Goal: Transaction & Acquisition: Purchase product/service

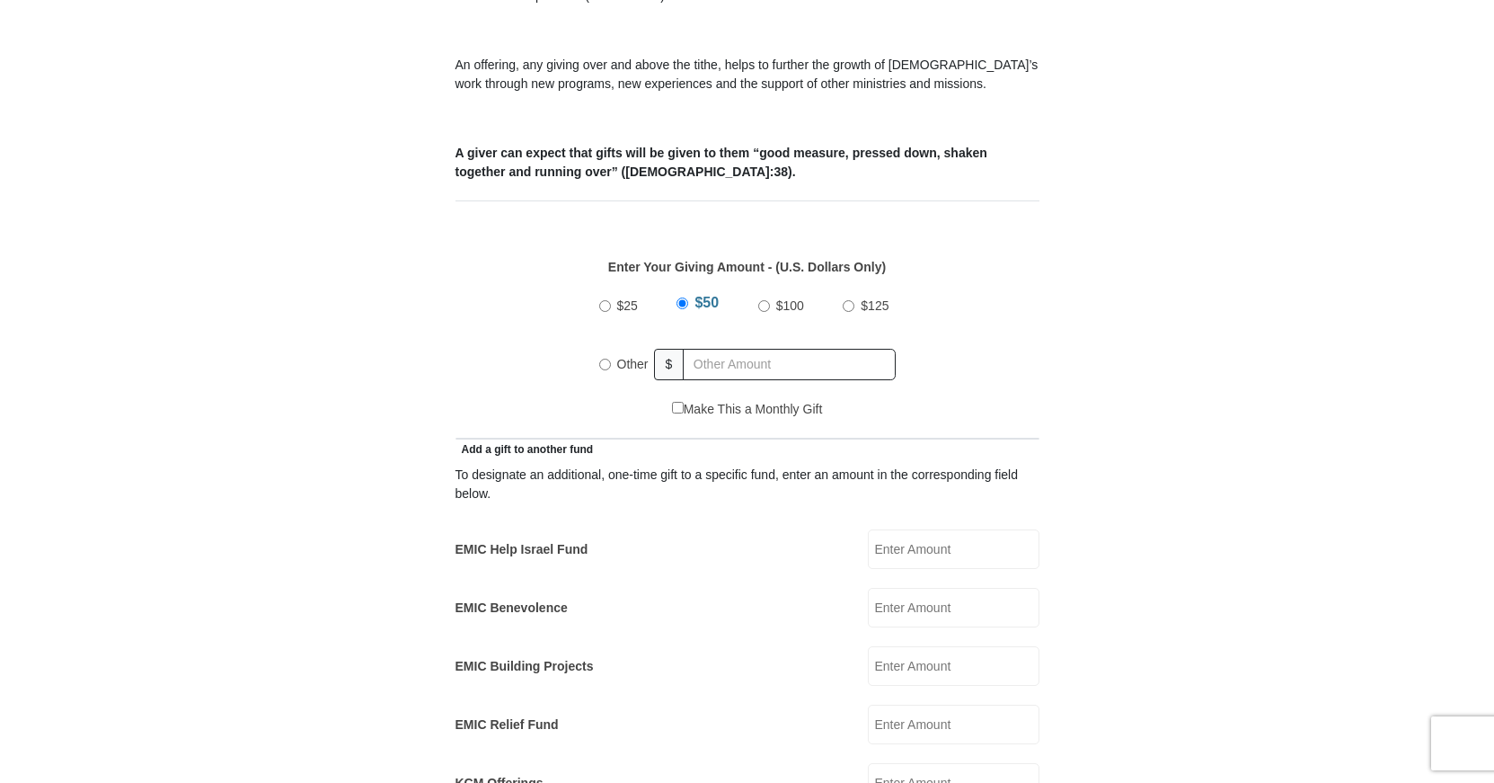
scroll to position [642, 0]
click at [607, 300] on input "$25" at bounding box center [605, 306] width 12 height 12
radio input "true"
click at [890, 529] on input "EMIC Help Israel Fund" at bounding box center [954, 549] width 172 height 40
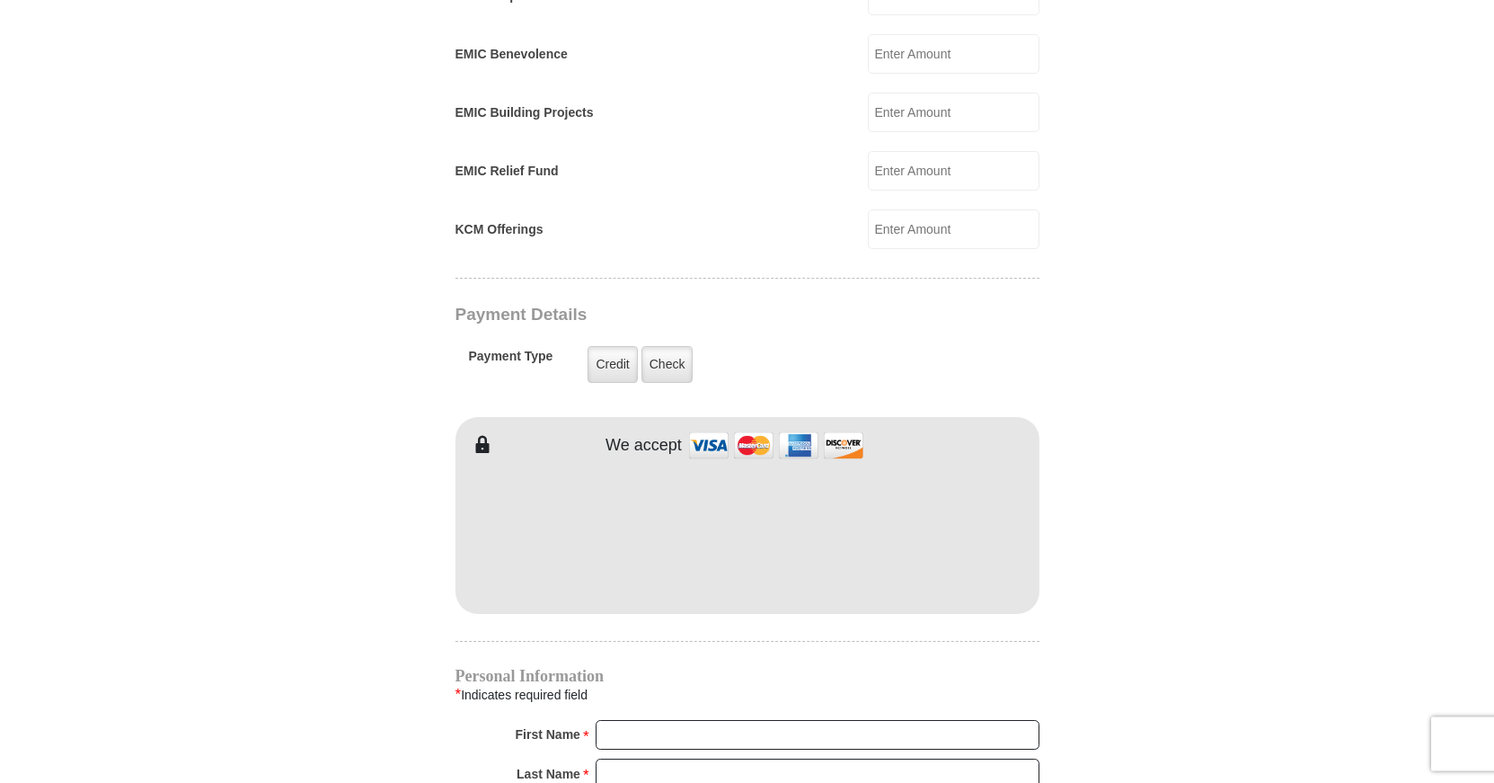
scroll to position [1191, 0]
type input "25.00"
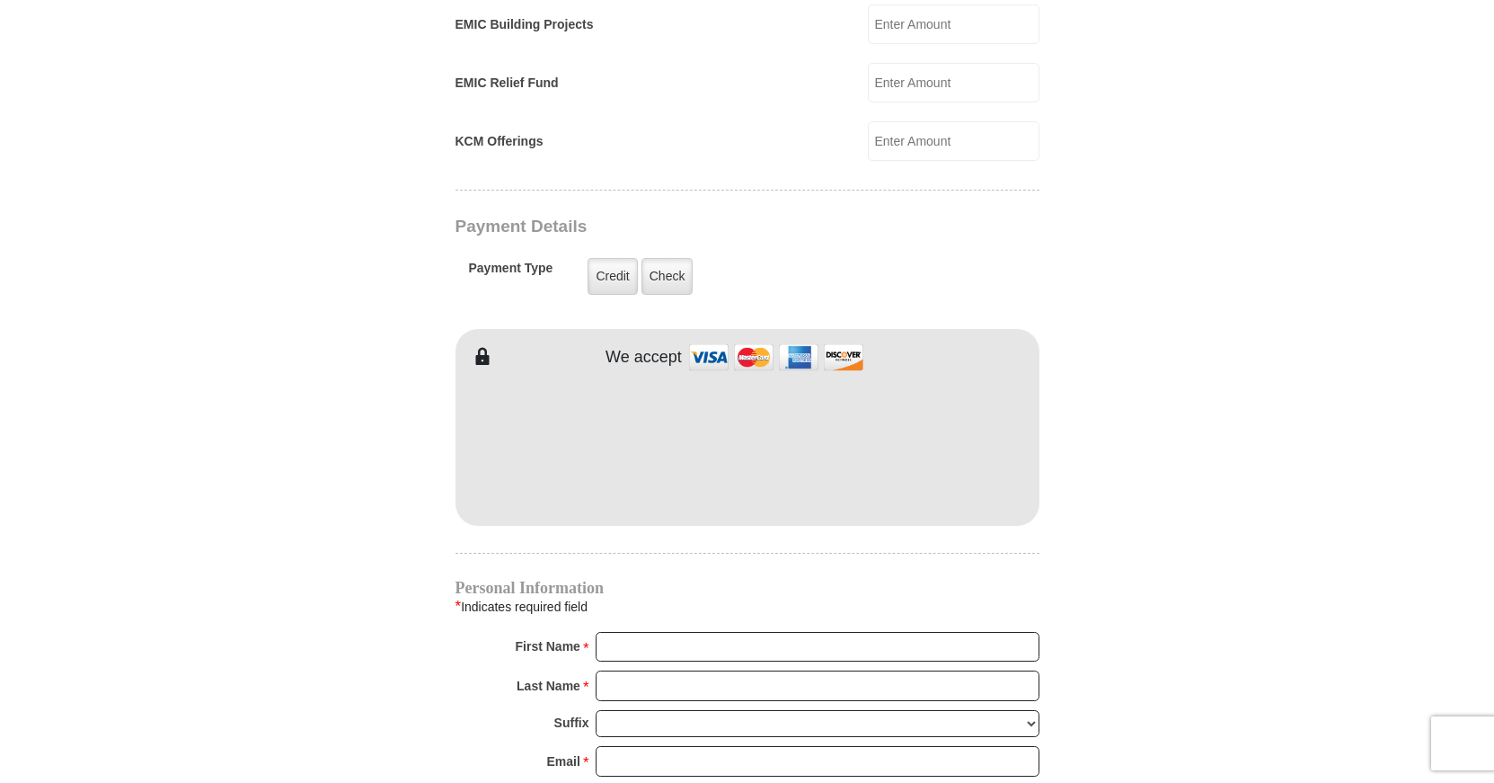
scroll to position [1375, 0]
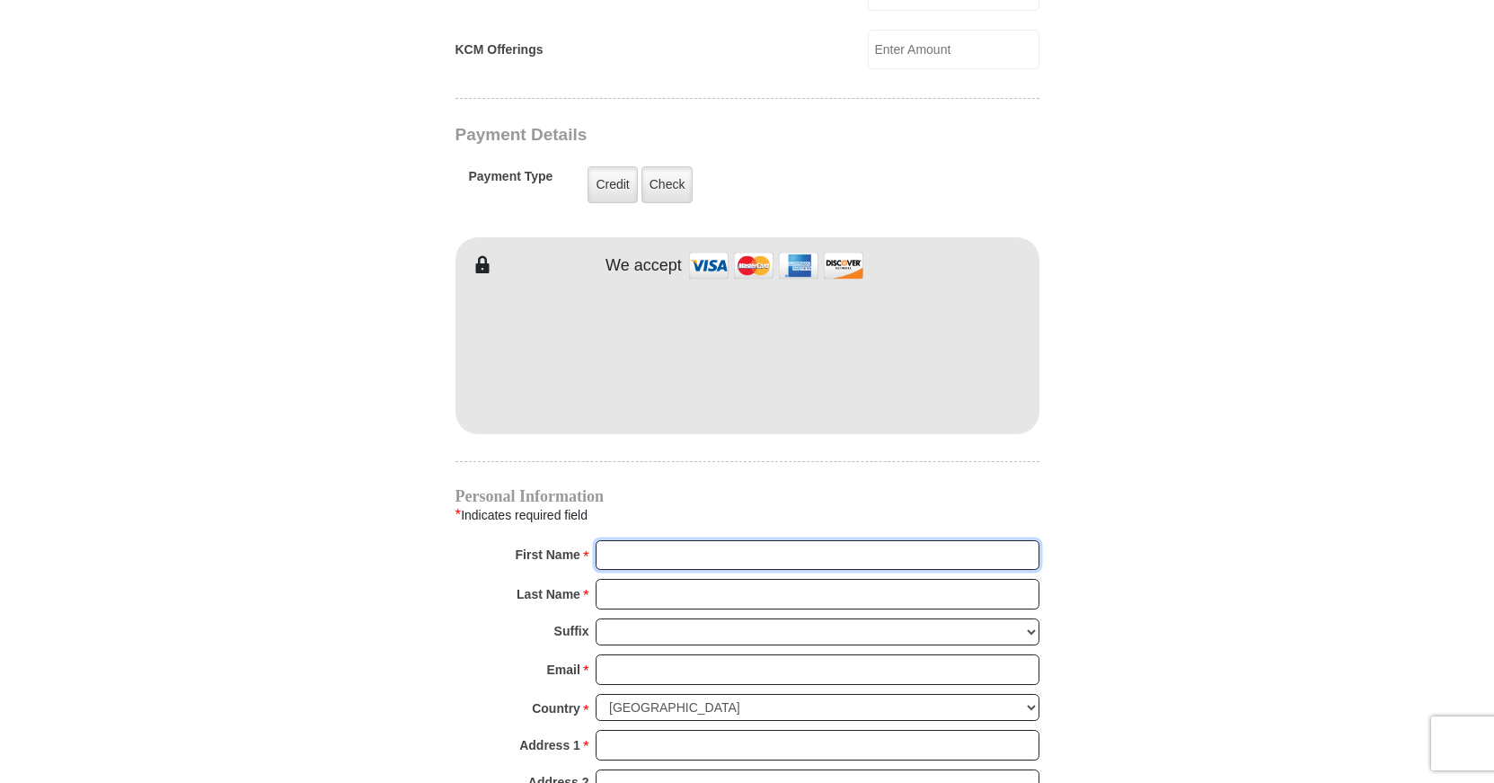
click at [647, 540] on input "First Name *" at bounding box center [818, 555] width 444 height 31
type input "Daneknellsha"
click at [602, 579] on input "Last Name *" at bounding box center [818, 594] width 444 height 31
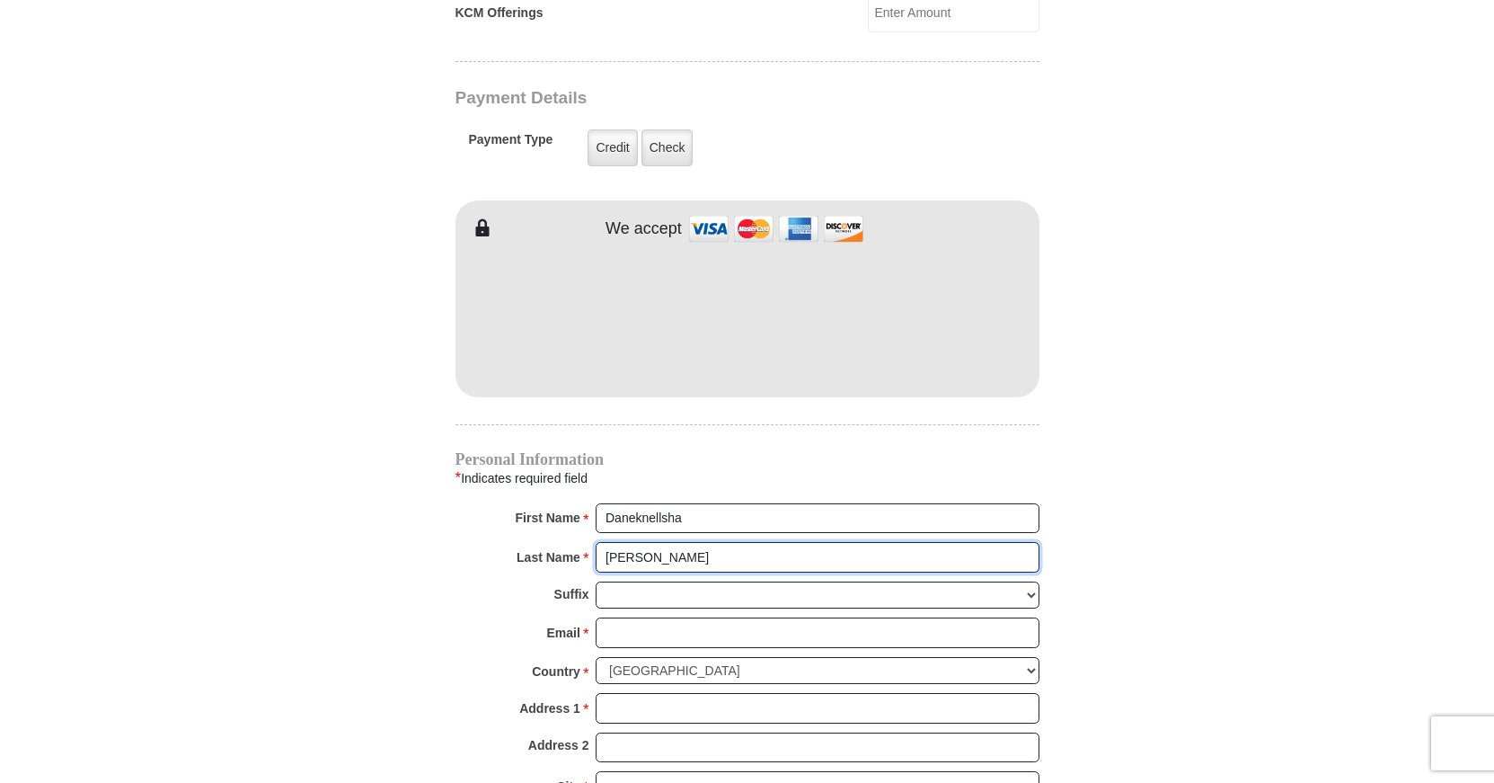
scroll to position [1436, 0]
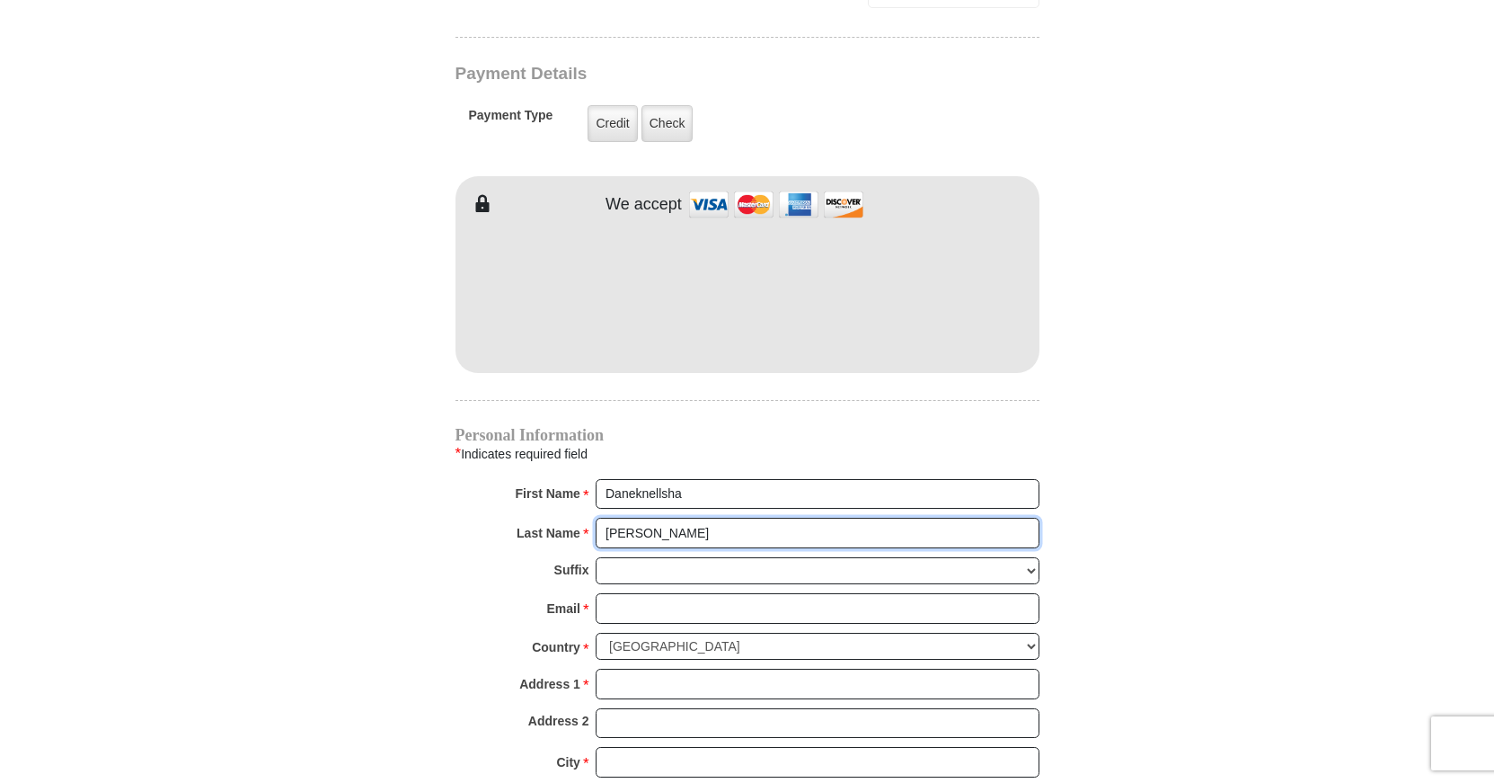
type input "Pegram"
click at [613, 593] on input "Email *" at bounding box center [818, 608] width 444 height 31
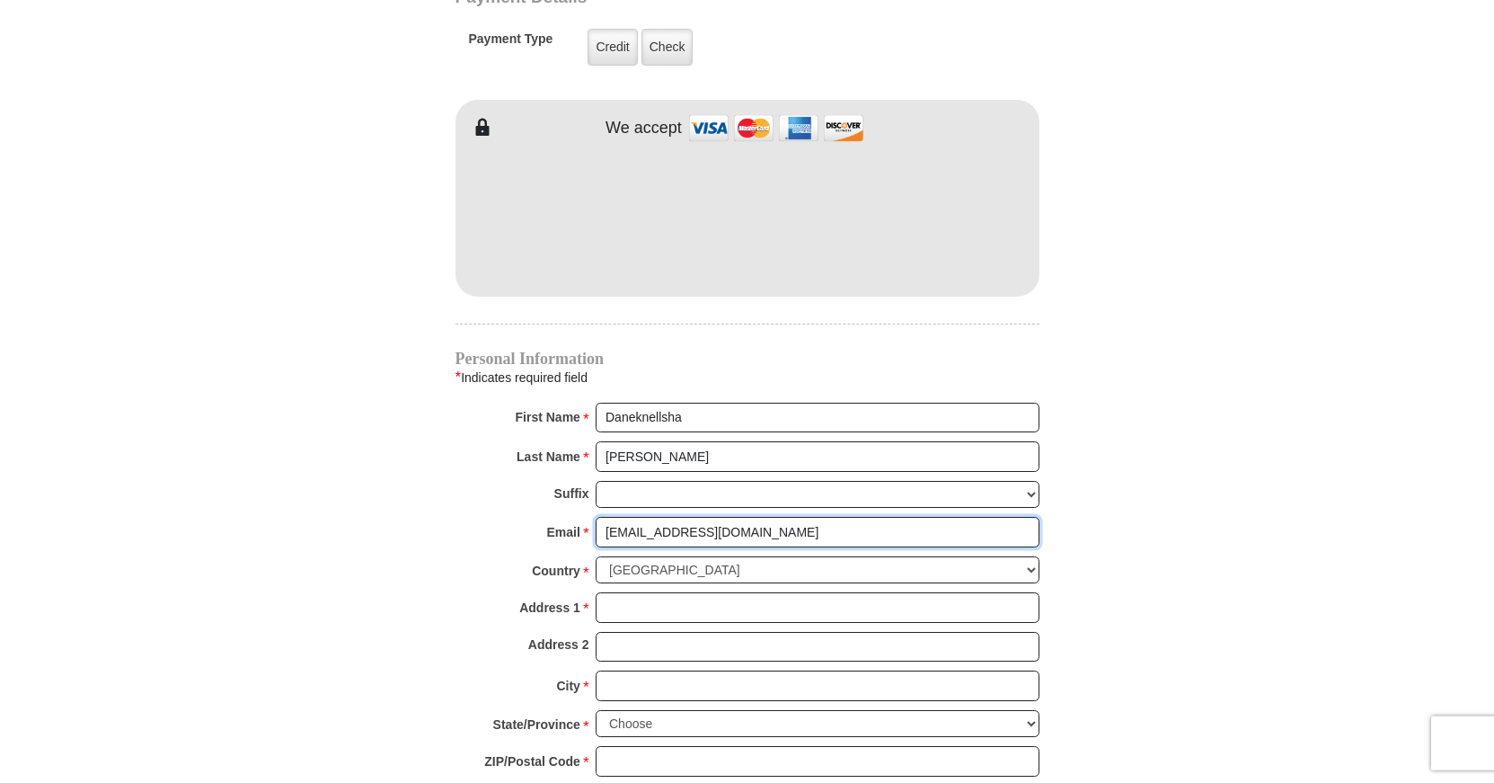
scroll to position [1528, 0]
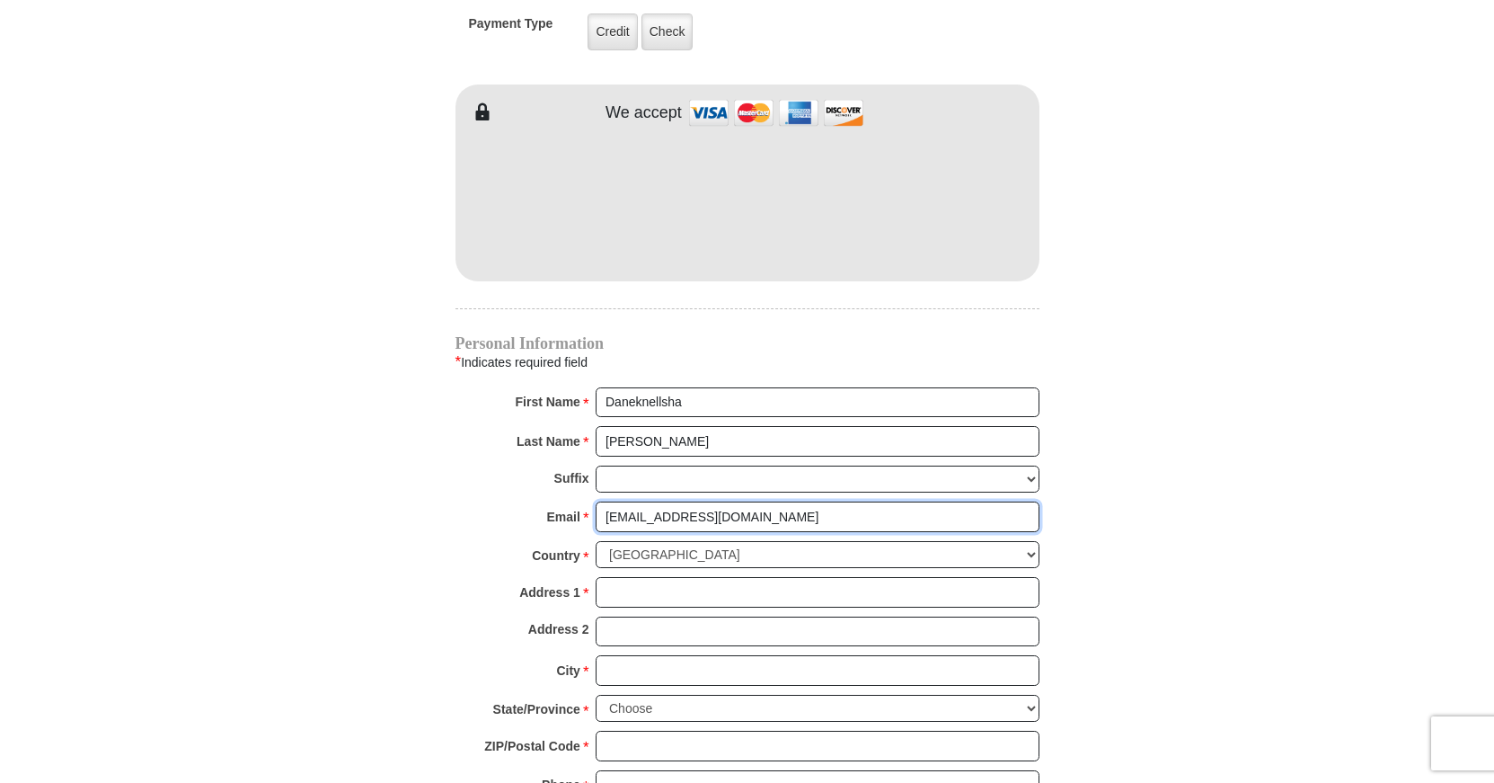
type input "bpegram7@yahoo.com"
click at [622, 577] on input "Address 1 *" at bounding box center [818, 592] width 444 height 31
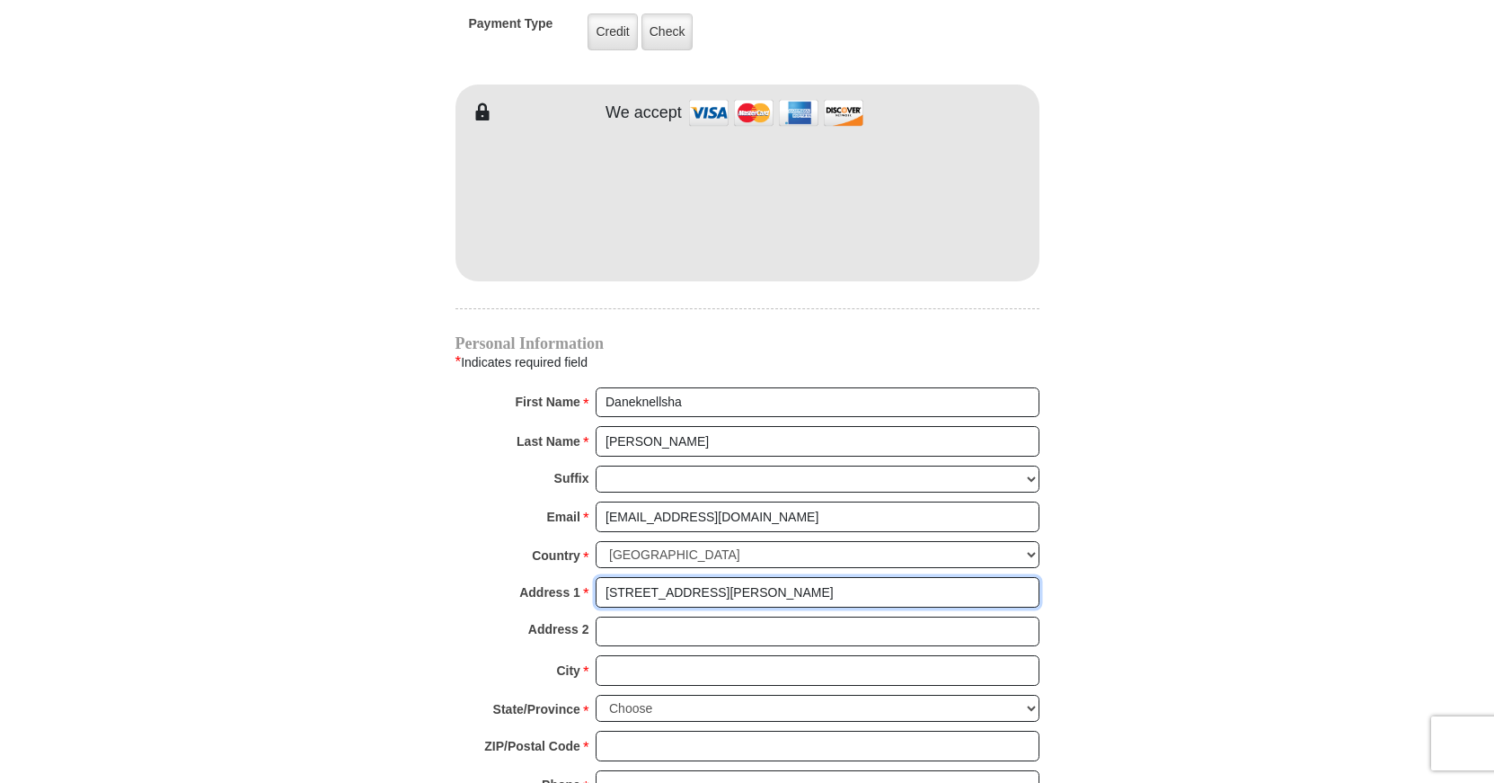
type input "315 Taylor Street"
click at [623, 616] on input "Address 2" at bounding box center [818, 631] width 444 height 31
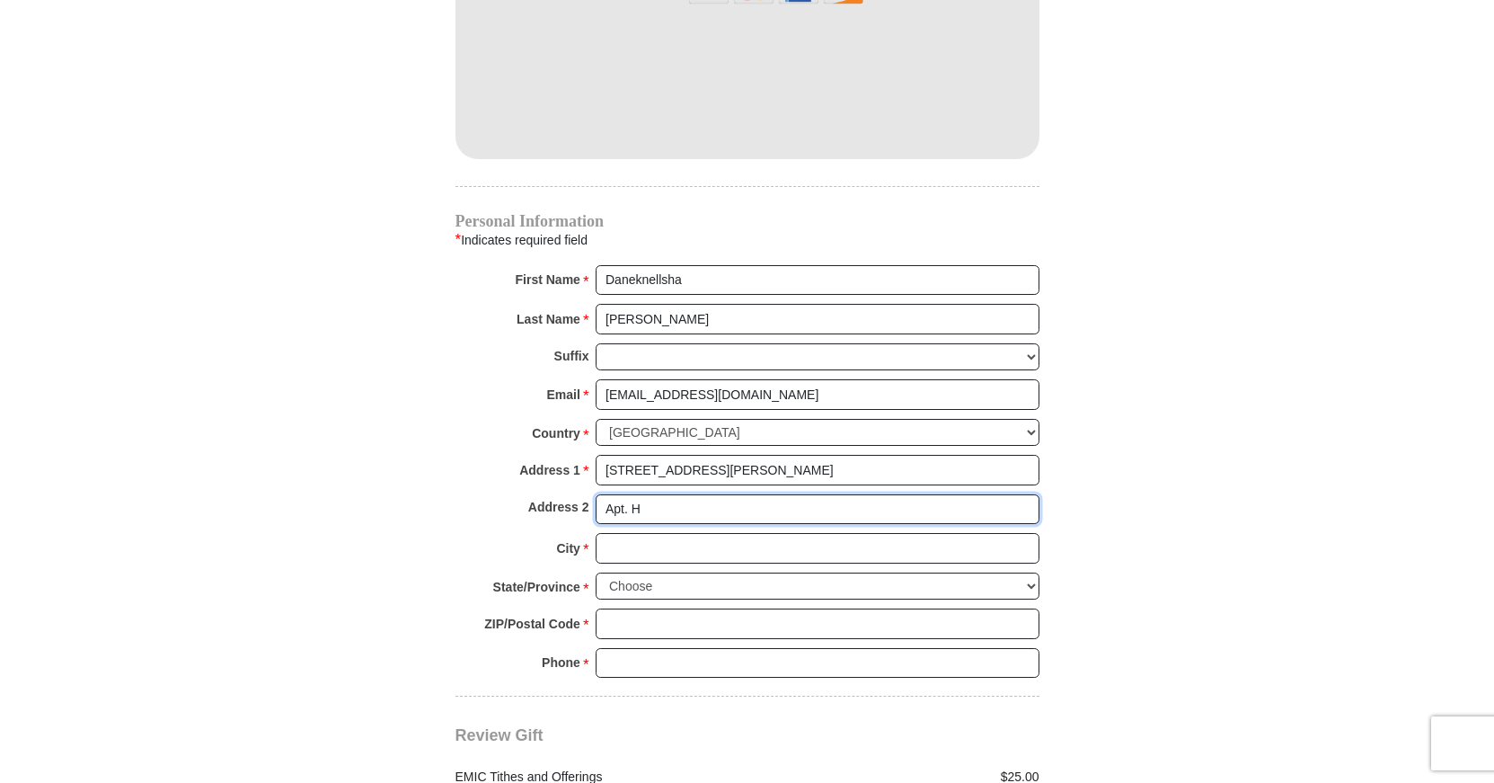
type input "Apt. H"
click at [621, 533] on input "City *" at bounding box center [818, 548] width 444 height 31
type input "Winston Salem"
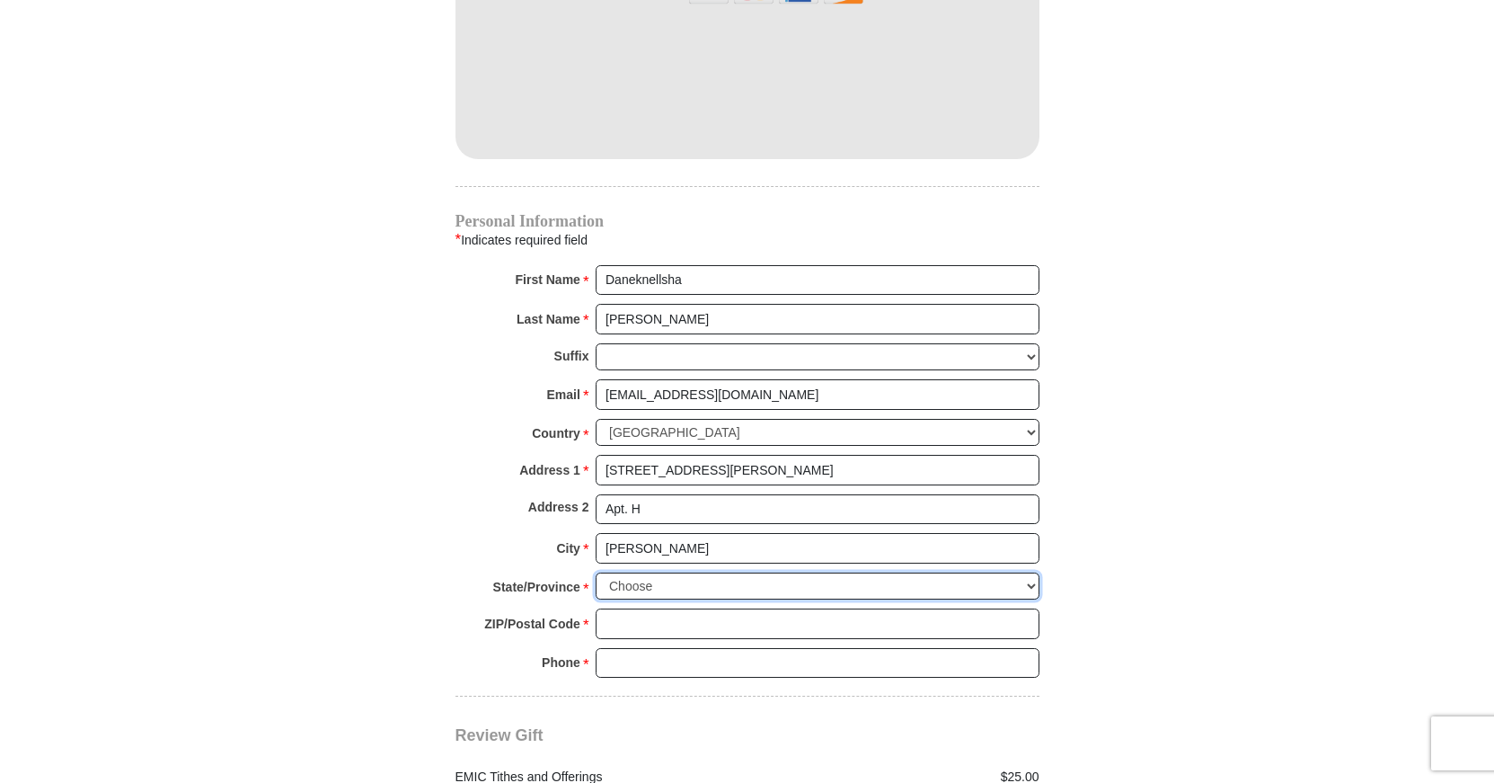
click at [596, 572] on select "Choose Alabama Alaska American Samoa Arizona Arkansas Armed Forces Americas Arm…" at bounding box center [818, 586] width 444 height 28
select select "NC"
click option "North Carolina" at bounding box center [0, 0] width 0 height 0
click at [618, 608] on input "ZIP/Postal Code *" at bounding box center [818, 623] width 444 height 31
type input "27101"
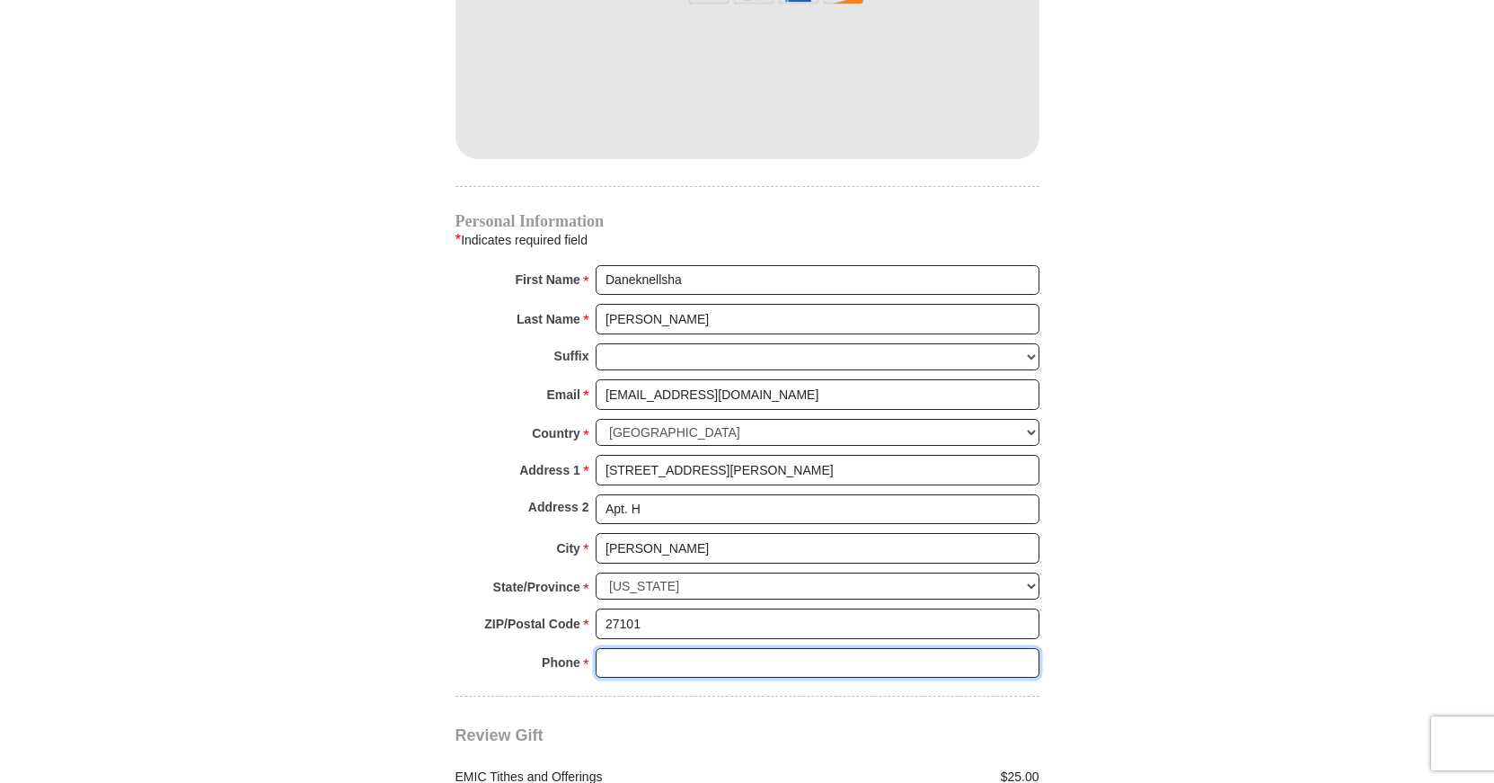
click at [660, 648] on input "Phone * *" at bounding box center [818, 663] width 444 height 31
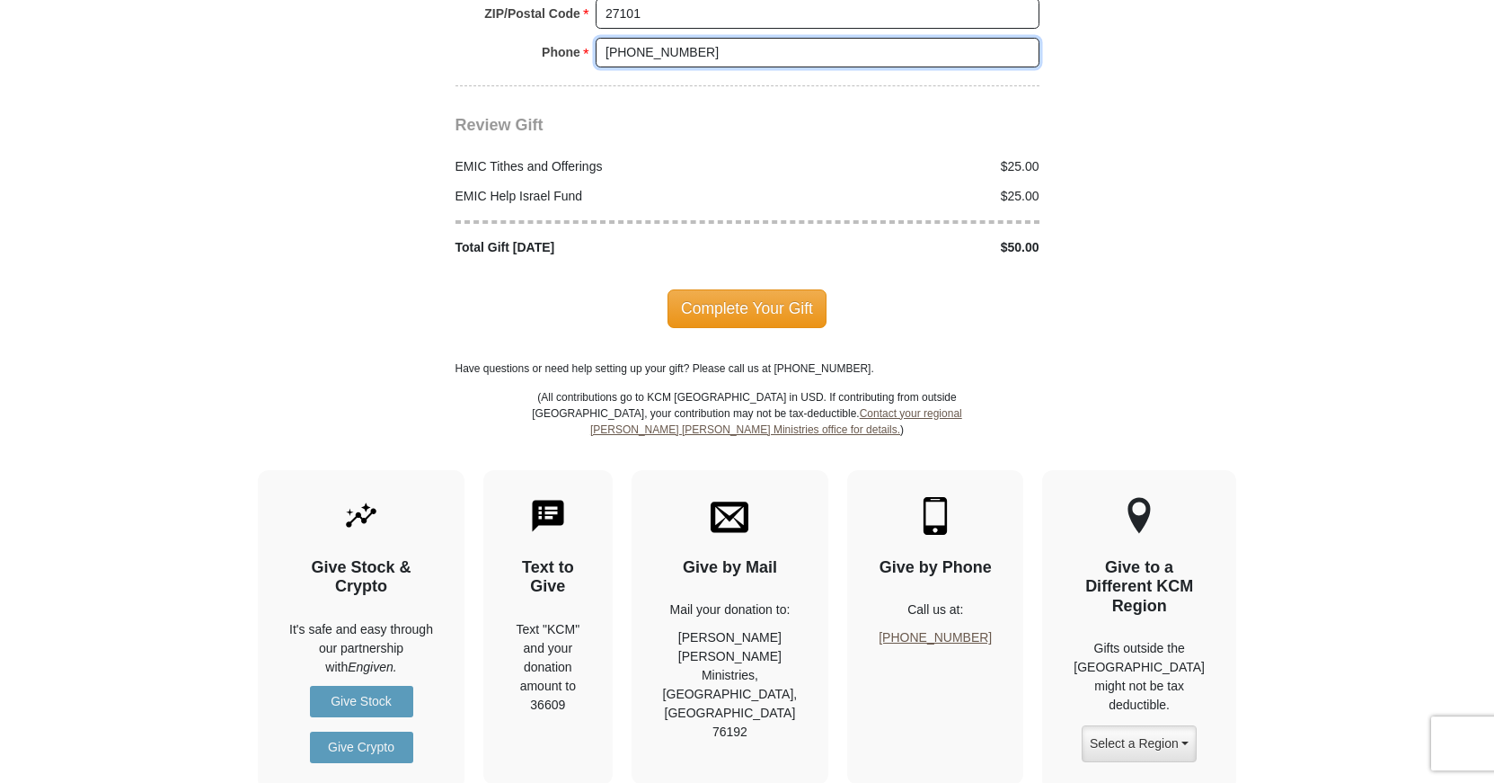
scroll to position [2261, 0]
type input "(336)917-8433"
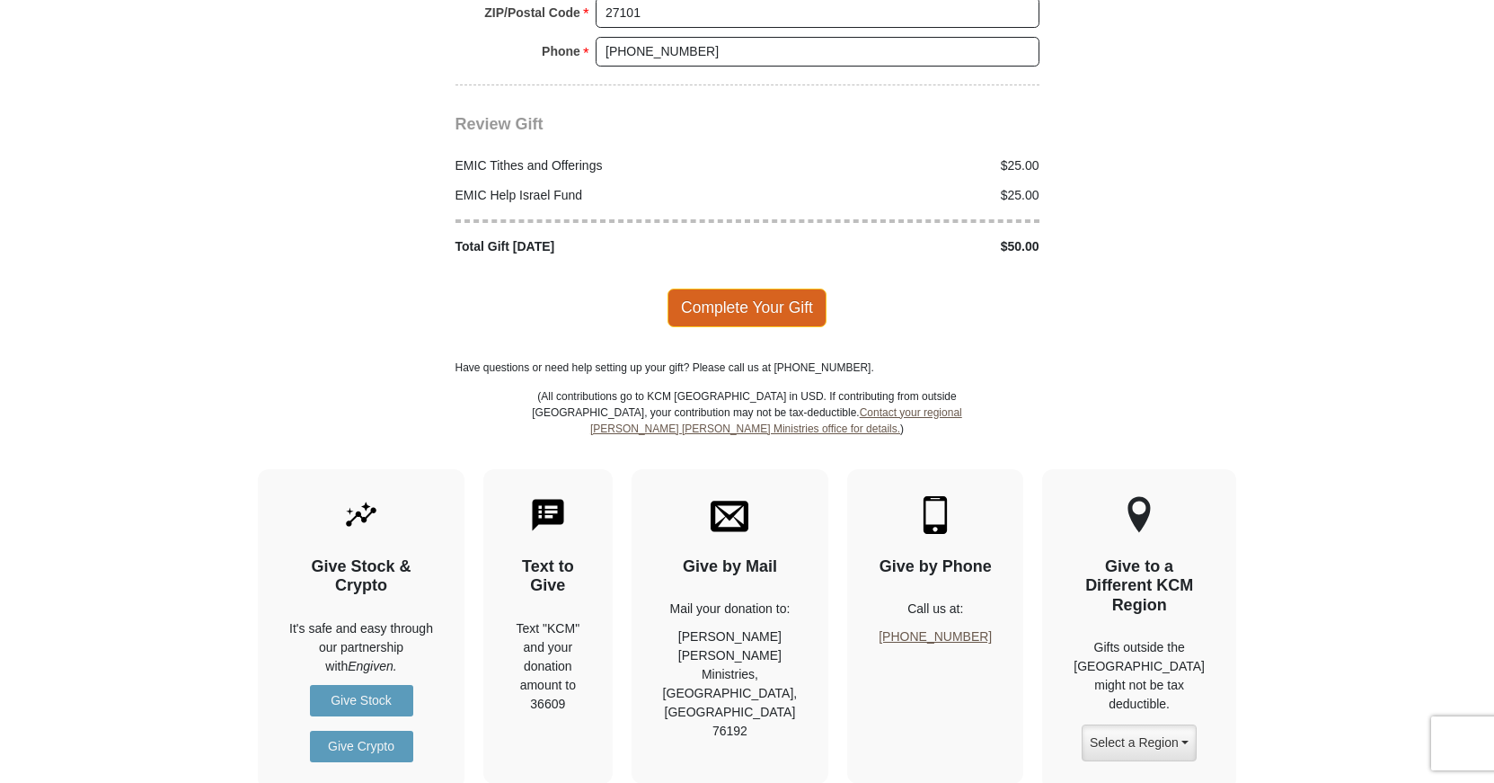
click at [753, 288] on span "Complete Your Gift" at bounding box center [747, 307] width 159 height 38
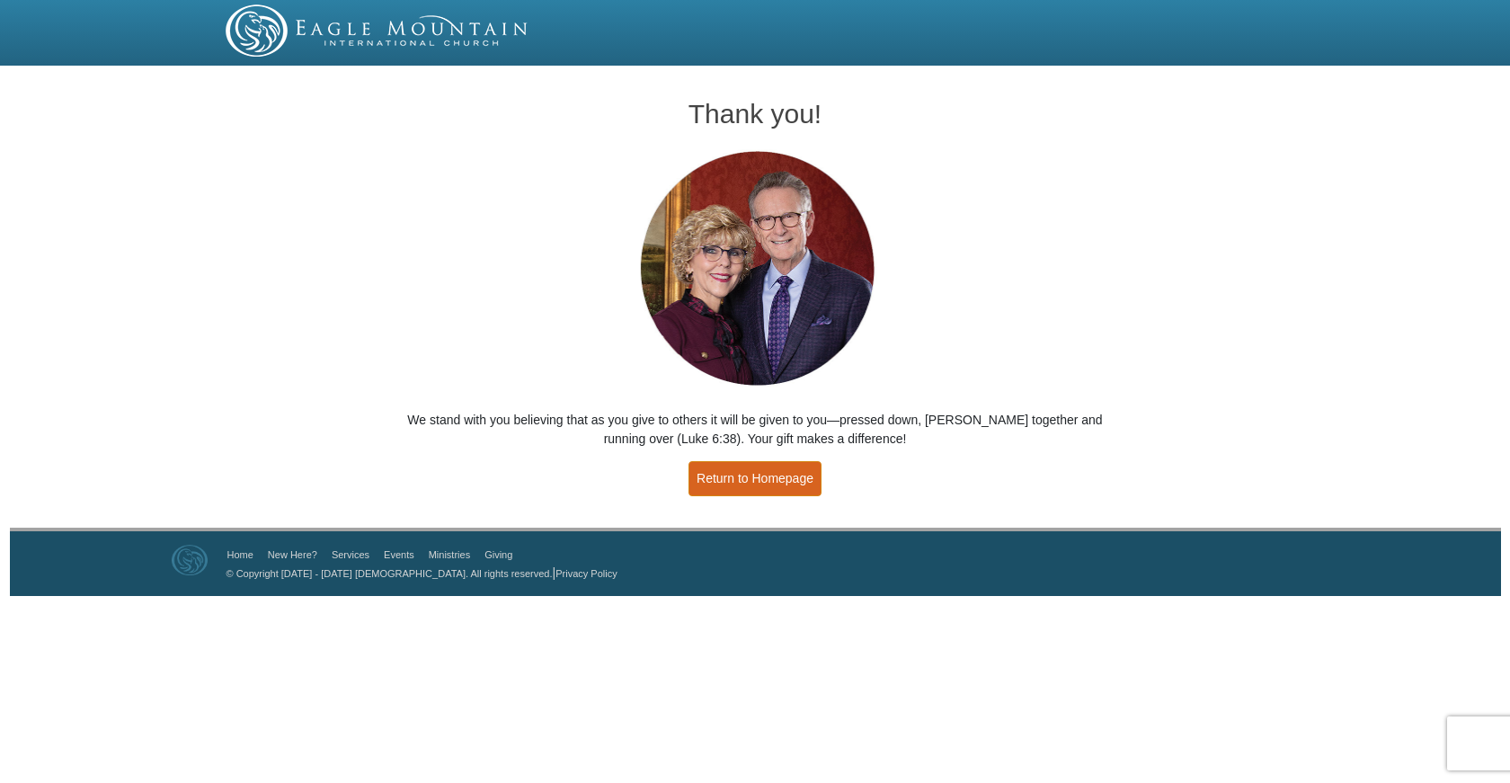
click at [801, 474] on link "Return to Homepage" at bounding box center [754, 478] width 133 height 35
